Goal: Information Seeking & Learning: Find specific fact

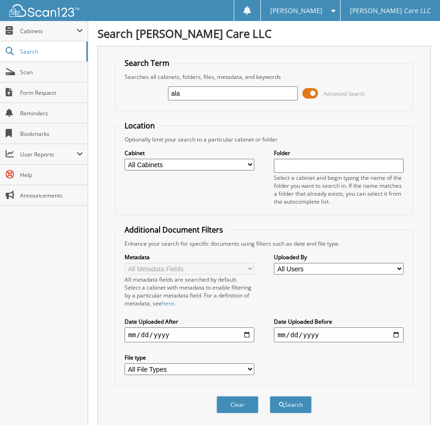
type input "ala"
click at [270, 396] on button "Search" at bounding box center [291, 404] width 42 height 17
drag, startPoint x: 211, startPoint y: 95, endPoint x: 143, endPoint y: 95, distance: 67.6
click at [143, 95] on div "ala Advanced Search" at bounding box center [264, 93] width 289 height 25
type input "[PERSON_NAME]"
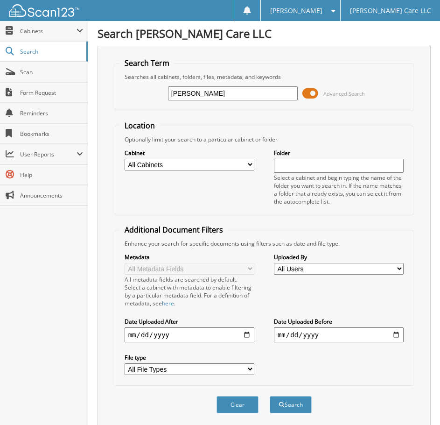
click at [270, 396] on button "Search" at bounding box center [291, 404] width 42 height 17
